Goal: Find specific page/section: Find specific page/section

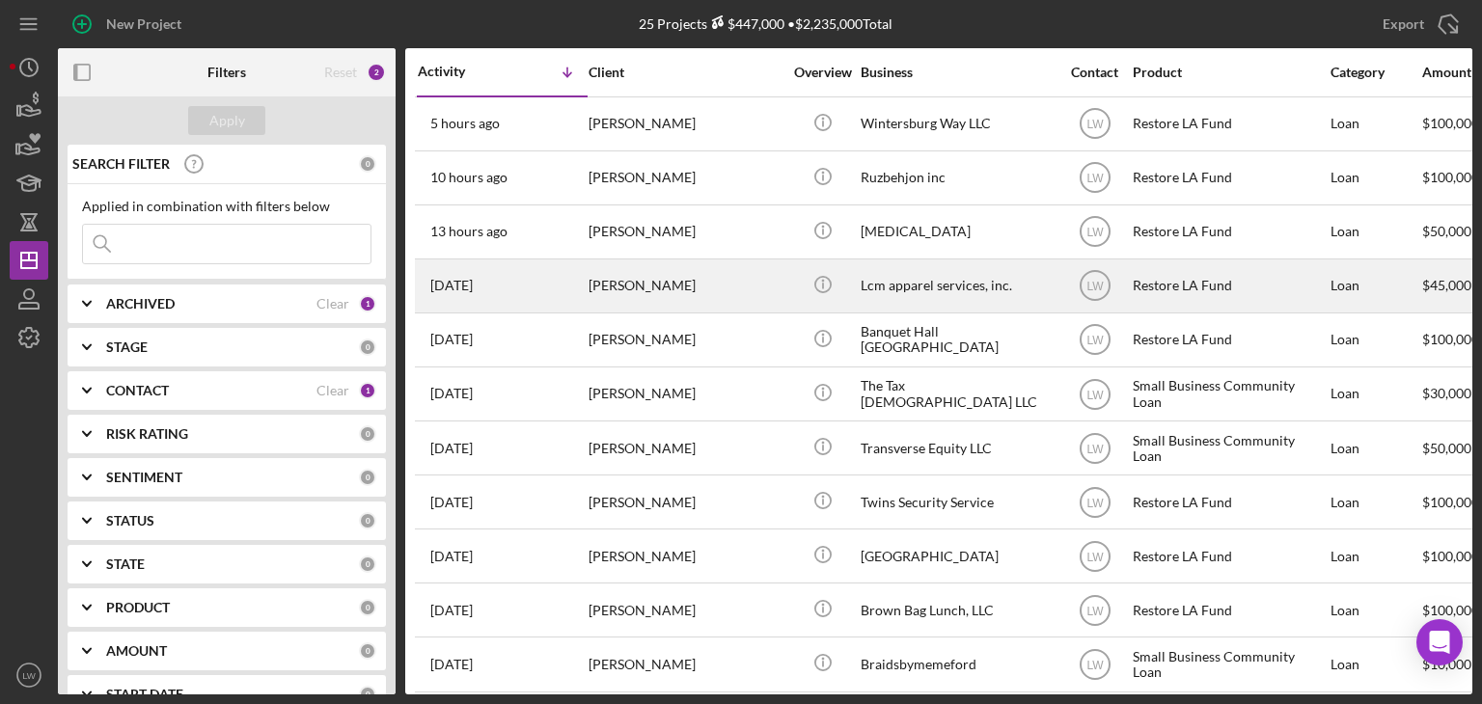
click at [623, 290] on div "[PERSON_NAME]" at bounding box center [684, 285] width 193 height 51
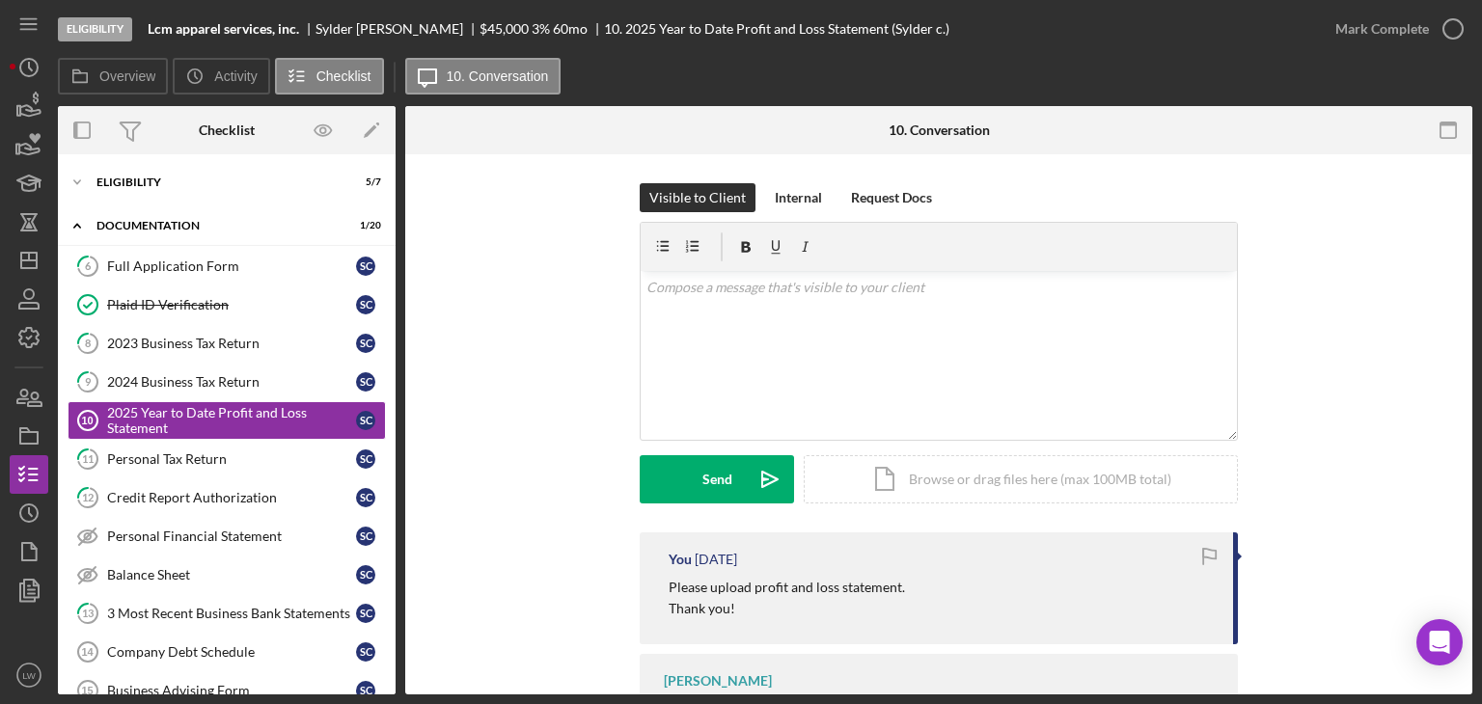
click at [388, 28] on div "[PERSON_NAME]" at bounding box center [397, 28] width 164 height 15
drag, startPoint x: 380, startPoint y: 28, endPoint x: 309, endPoint y: 30, distance: 71.4
click at [309, 30] on div "Lcm apparel services, inc. Sylder [PERSON_NAME] $45,000 $9,000 3 % 60 mo 10. 20…" at bounding box center [549, 28] width 802 height 15
copy div "[PERSON_NAME]"
click at [34, 49] on icon "Icon/History" at bounding box center [29, 67] width 48 height 48
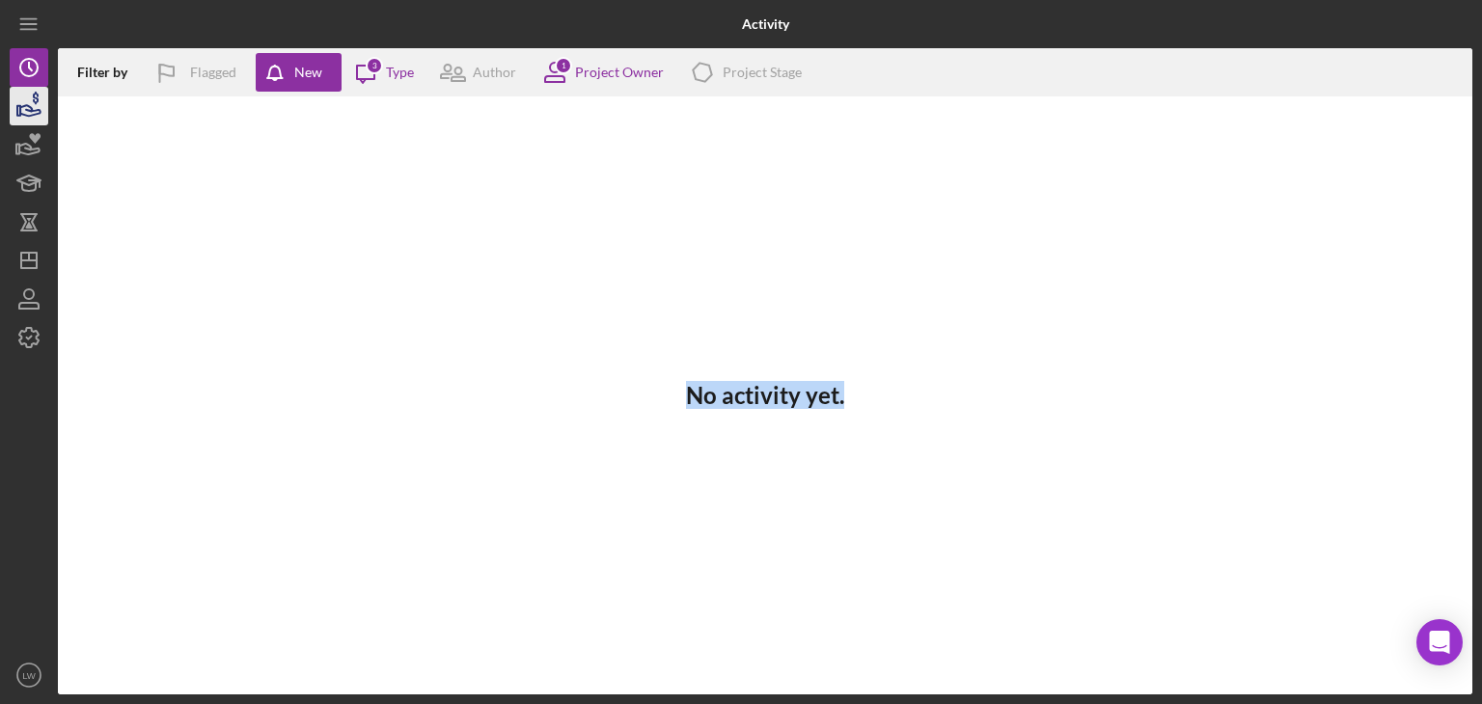
drag, startPoint x: 58, startPoint y: 112, endPoint x: 33, endPoint y: 117, distance: 25.5
click at [35, 120] on div "Activity Filter by Flagged New Icon/Message 3 Type Author 1 Project Owner Icon/…" at bounding box center [741, 347] width 1462 height 695
click at [35, 117] on icon "button" at bounding box center [29, 106] width 48 height 48
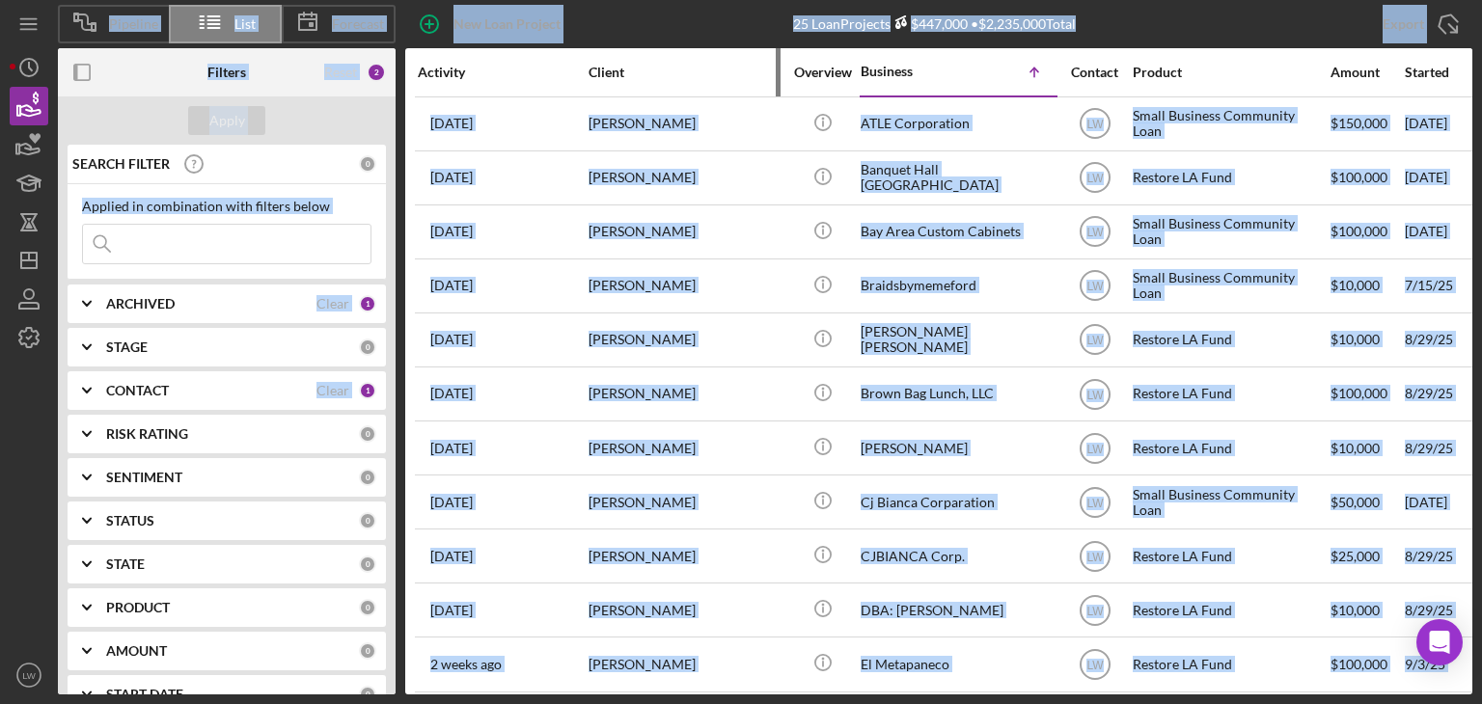
click at [677, 70] on div "Client" at bounding box center [684, 72] width 193 height 15
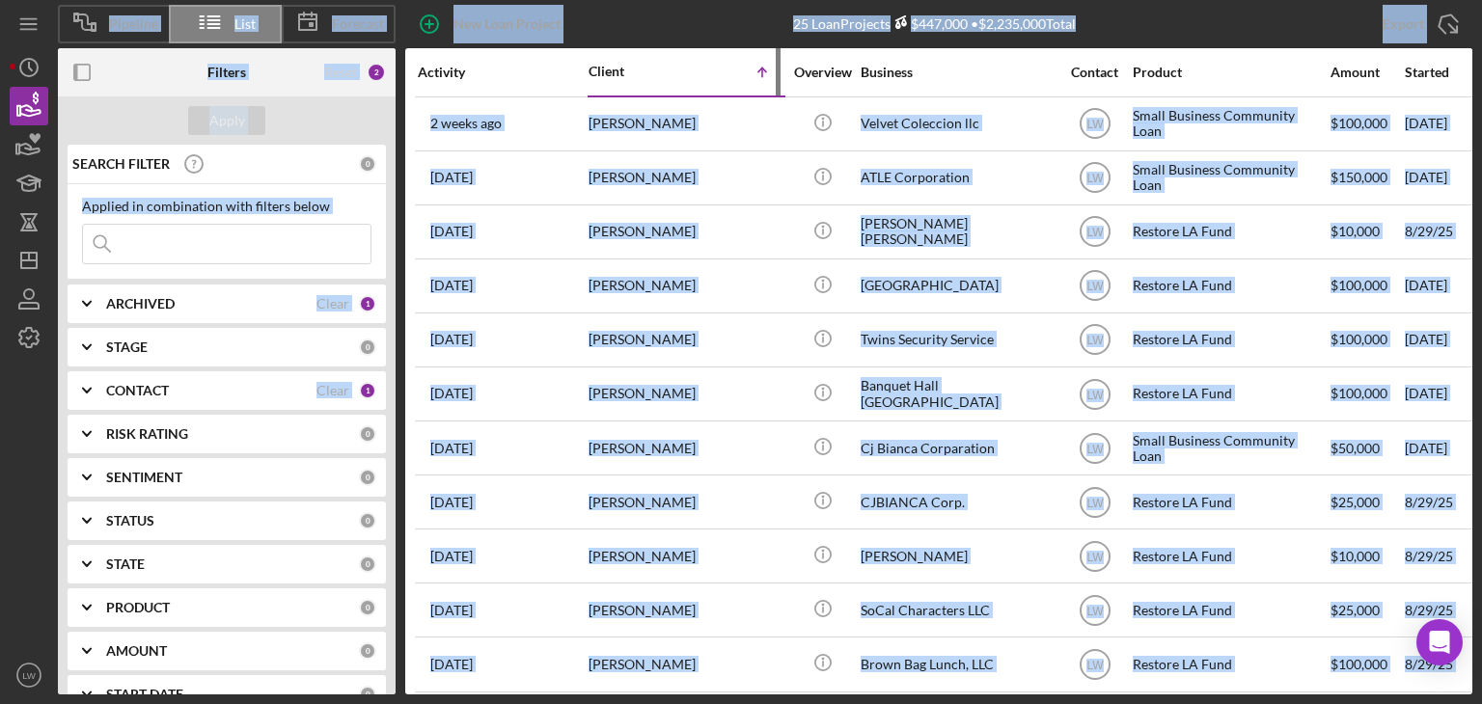
click at [763, 74] on icon "Icon/Table Sort Arrow" at bounding box center [762, 72] width 39 height 39
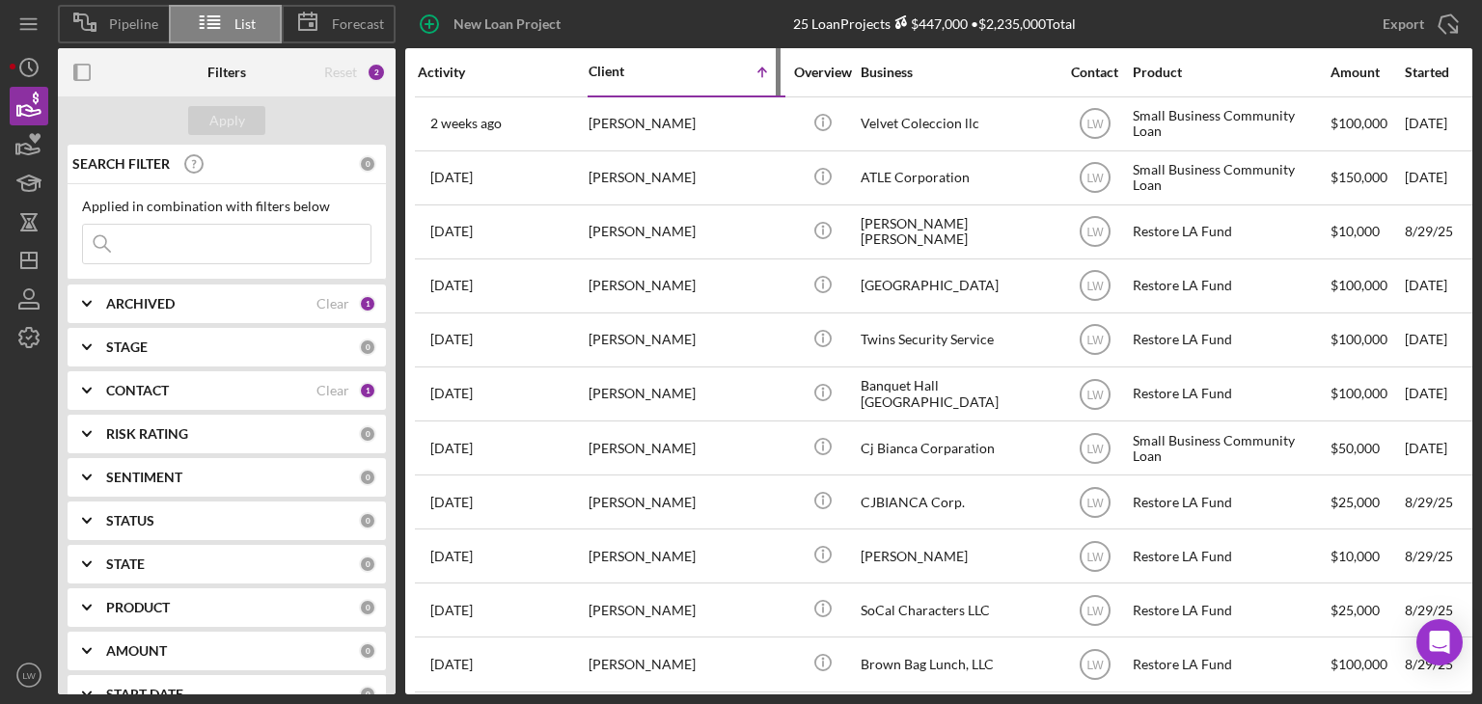
click at [760, 74] on icon "Icon/Table Sort Arrow" at bounding box center [762, 72] width 39 height 39
click at [603, 78] on div "Client" at bounding box center [636, 71] width 96 height 15
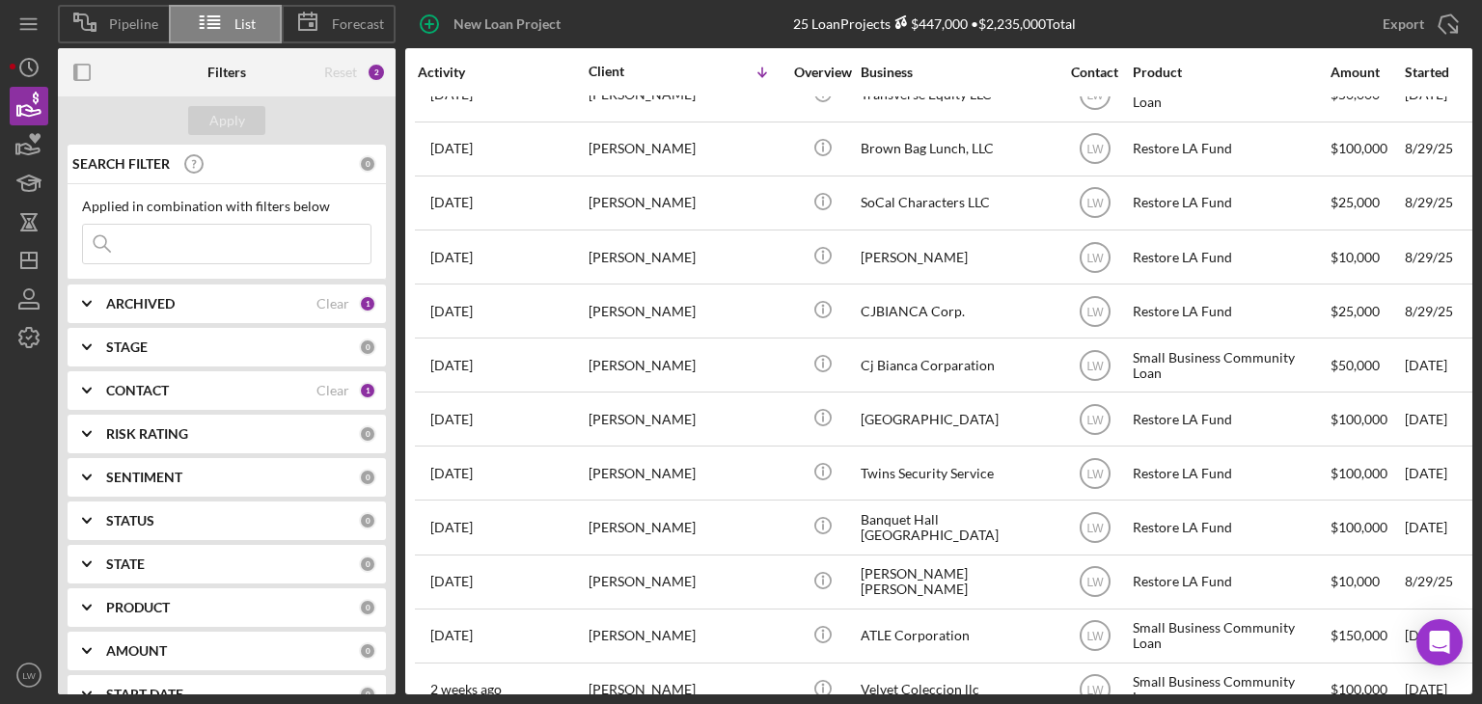
scroll to position [779, 0]
